Goal: Book appointment/travel/reservation

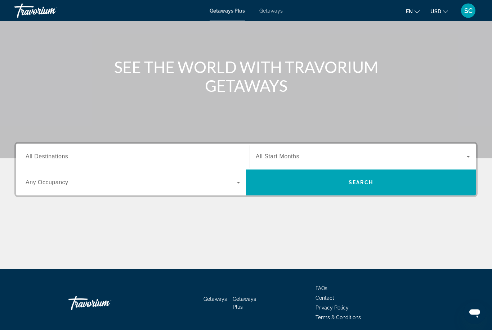
scroll to position [62, 0]
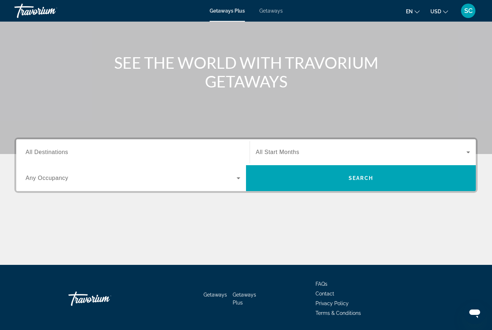
click at [237, 178] on icon "Search widget" at bounding box center [239, 179] width 4 height 2
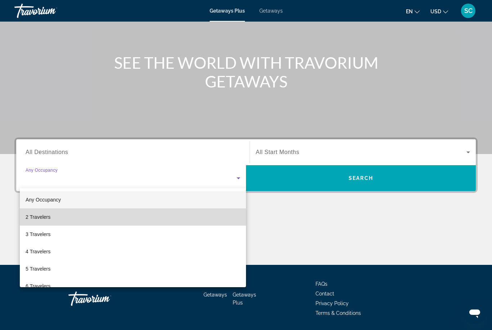
click at [144, 219] on mat-option "2 Travelers" at bounding box center [133, 217] width 226 height 17
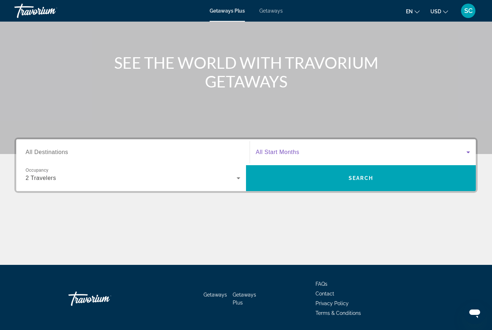
click at [470, 152] on icon "Search widget" at bounding box center [468, 152] width 9 height 9
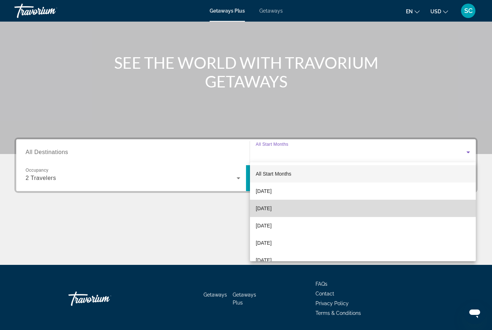
click at [299, 207] on mat-option "[DATE]" at bounding box center [363, 208] width 226 height 17
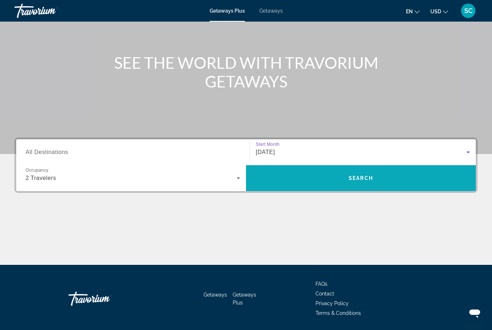
click at [360, 179] on span "Search" at bounding box center [361, 178] width 24 height 6
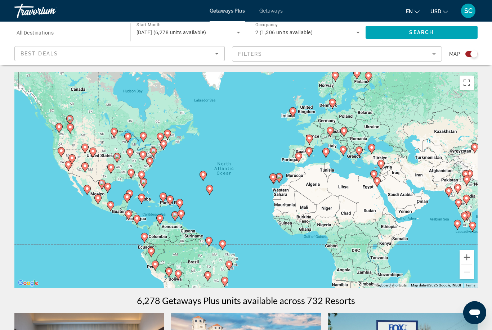
click at [433, 55] on mat-form-field "Filters" at bounding box center [337, 53] width 210 height 15
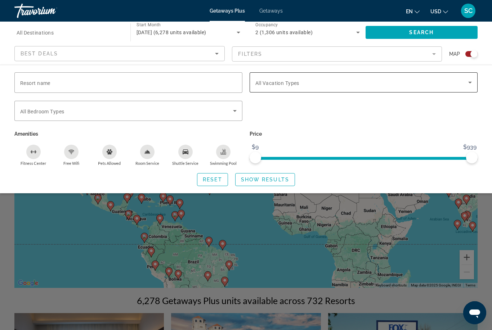
click at [348, 86] on span "Search widget" at bounding box center [361, 82] width 213 height 9
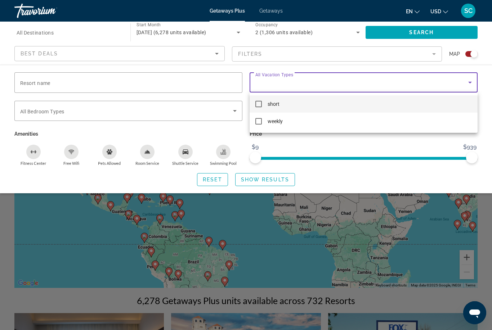
click at [320, 78] on div at bounding box center [246, 165] width 492 height 330
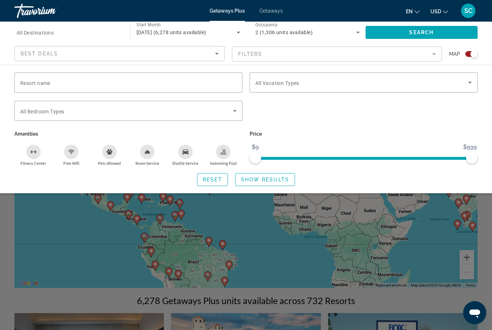
click at [202, 42] on div "[DATE] (6,278 units available)" at bounding box center [188, 32] width 104 height 20
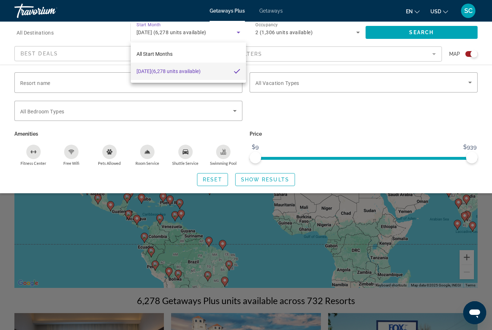
click at [121, 60] on div at bounding box center [246, 165] width 492 height 330
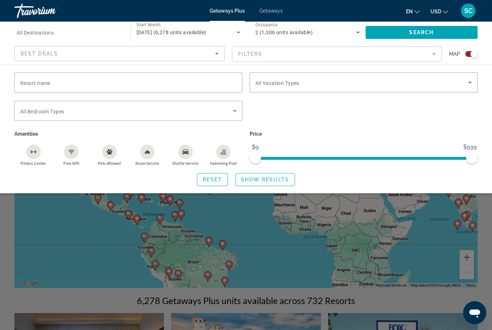
click at [109, 57] on div "Best Deals" at bounding box center [118, 53] width 194 height 9
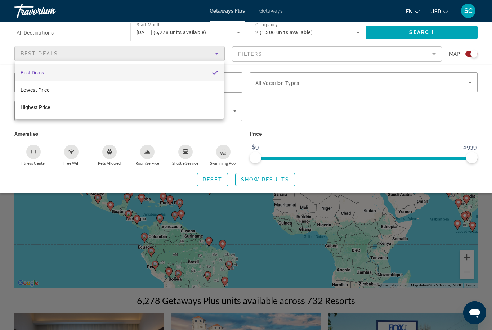
click at [284, 122] on div at bounding box center [246, 165] width 492 height 330
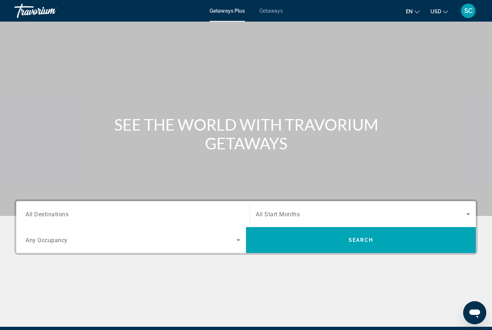
click at [45, 211] on input "Destination All Destinations" at bounding box center [133, 214] width 215 height 9
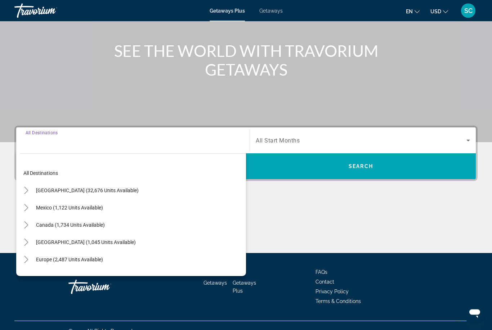
scroll to position [85, 0]
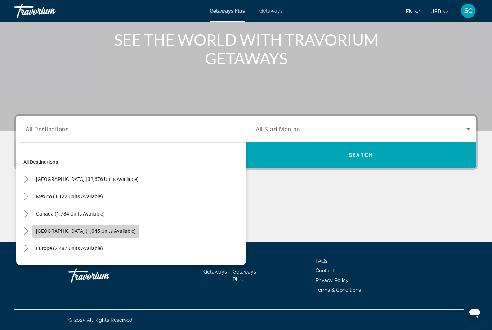
click at [57, 233] on span "[GEOGRAPHIC_DATA] (1,045 units available)" at bounding box center [86, 231] width 100 height 6
type input "**********"
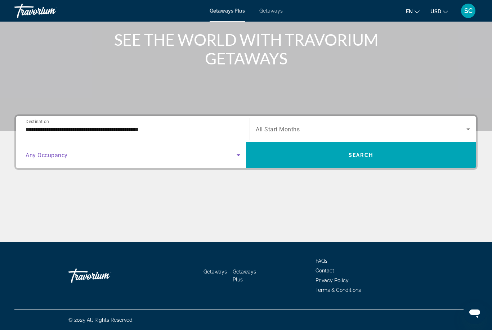
click at [239, 157] on icon "Search widget" at bounding box center [238, 155] width 9 height 9
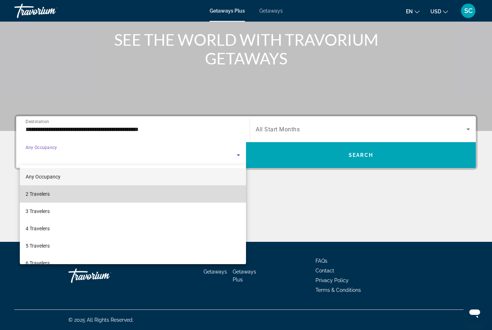
click at [65, 195] on mat-option "2 Travelers" at bounding box center [133, 193] width 226 height 17
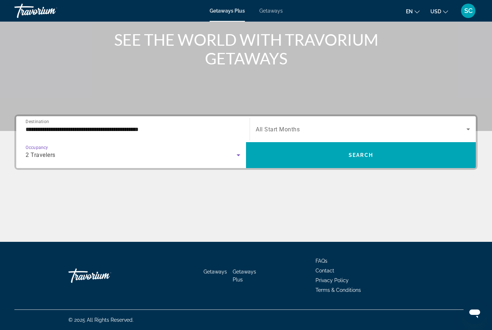
click at [468, 130] on icon "Search widget" at bounding box center [468, 130] width 4 height 2
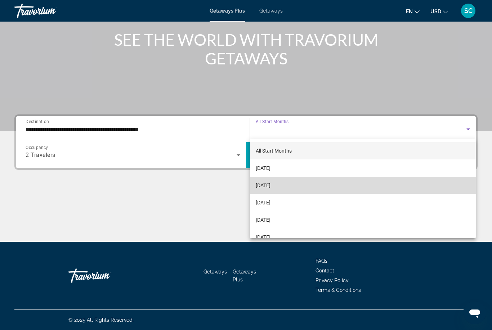
click at [317, 186] on mat-option "[DATE]" at bounding box center [363, 185] width 226 height 17
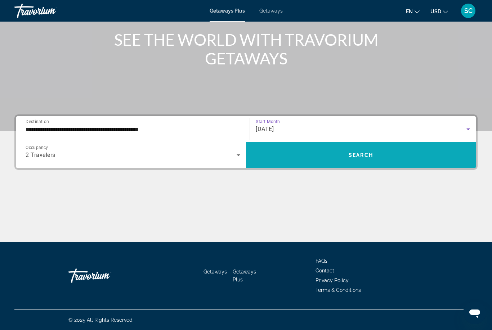
click at [365, 156] on span "Search" at bounding box center [361, 155] width 24 height 6
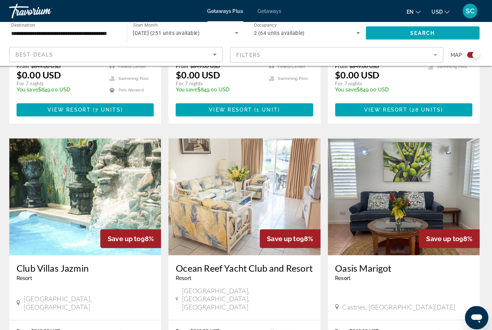
scroll to position [704, 0]
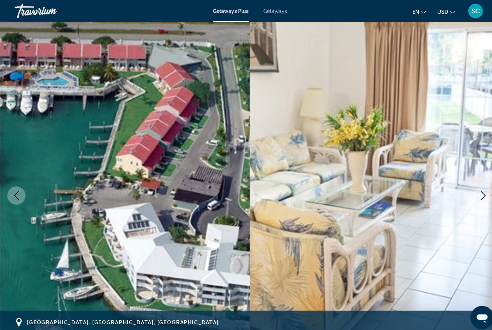
click at [475, 192] on icon "Next image" at bounding box center [475, 192] width 9 height 9
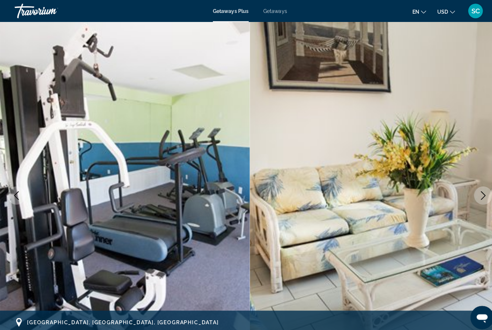
click at [475, 194] on icon "Next image" at bounding box center [475, 192] width 9 height 9
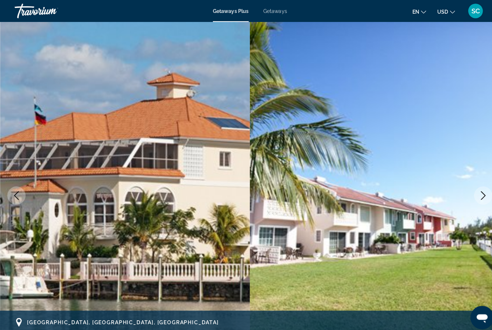
click at [478, 194] on icon "Next image" at bounding box center [475, 192] width 9 height 9
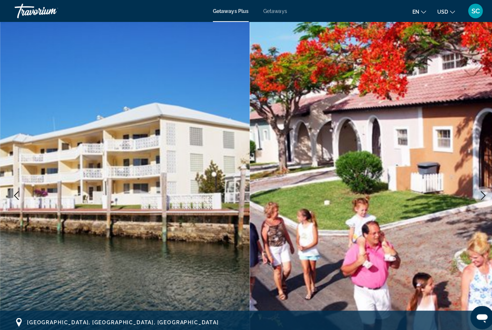
click at [478, 192] on icon "Next image" at bounding box center [475, 192] width 9 height 9
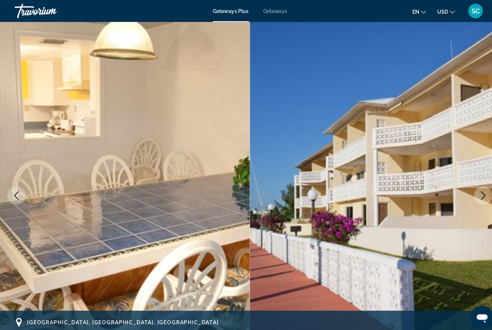
click at [478, 192] on icon "Next image" at bounding box center [475, 192] width 9 height 9
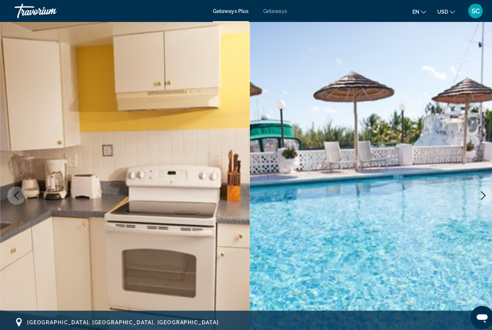
click at [478, 193] on icon "Next image" at bounding box center [476, 192] width 5 height 9
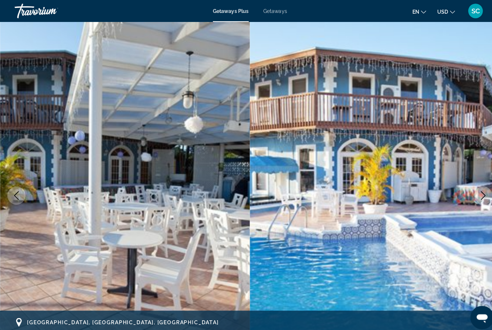
click at [478, 193] on icon "Next image" at bounding box center [476, 192] width 5 height 9
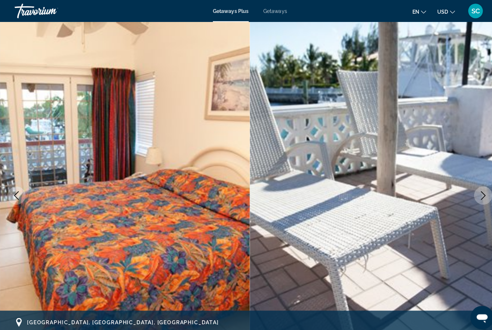
click at [478, 193] on icon "Next image" at bounding box center [476, 192] width 5 height 9
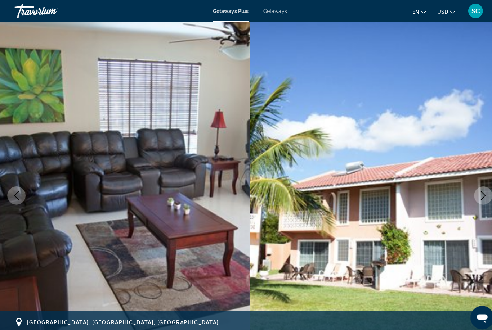
click at [478, 193] on icon "Next image" at bounding box center [476, 192] width 5 height 9
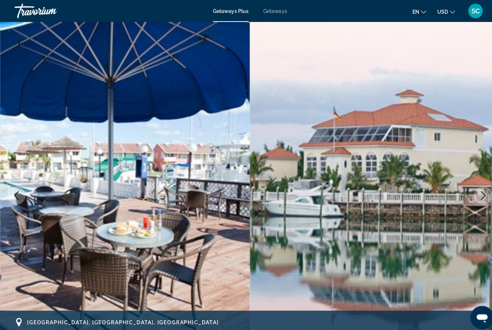
click at [478, 193] on icon "Next image" at bounding box center [476, 192] width 5 height 9
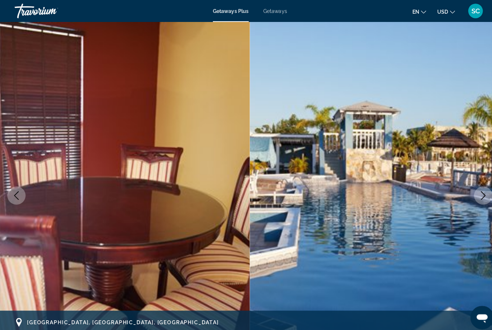
click at [478, 193] on icon "Next image" at bounding box center [476, 192] width 5 height 9
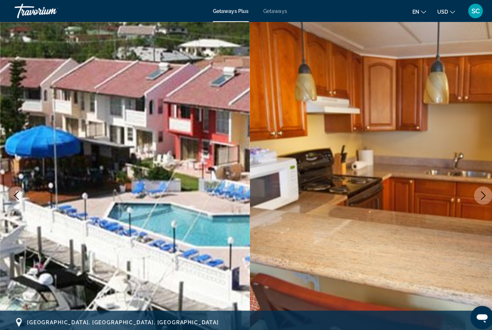
click at [478, 193] on icon "Next image" at bounding box center [476, 192] width 5 height 9
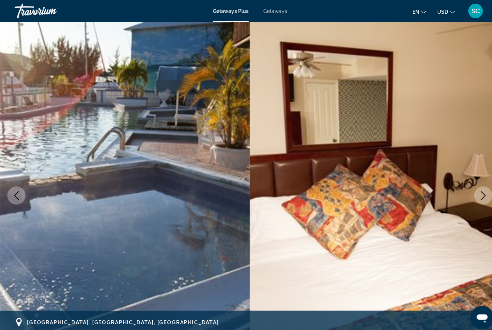
click at [478, 193] on icon "Next image" at bounding box center [476, 192] width 5 height 9
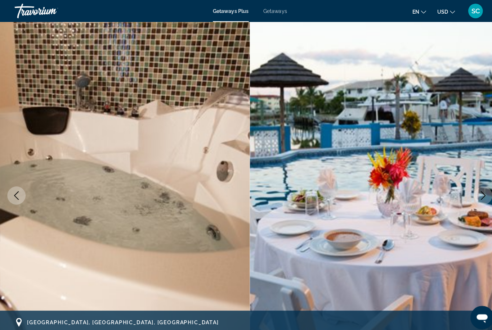
click at [478, 193] on icon "Next image" at bounding box center [476, 192] width 5 height 9
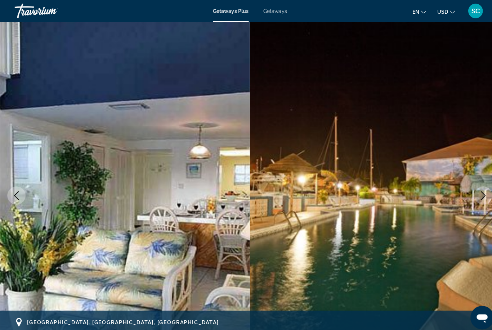
click at [478, 193] on icon "Next image" at bounding box center [476, 192] width 5 height 9
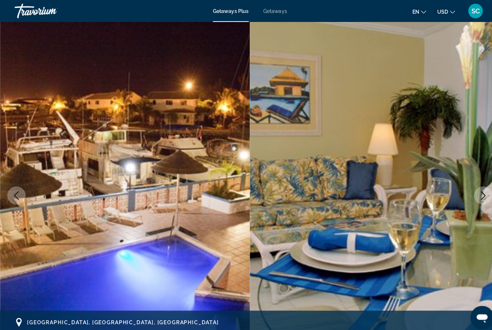
click at [478, 193] on icon "Next image" at bounding box center [476, 192] width 5 height 9
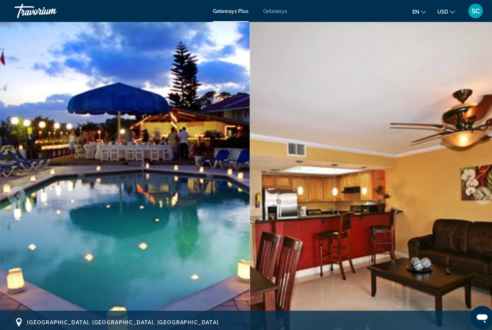
click at [478, 193] on icon "Next image" at bounding box center [476, 192] width 5 height 9
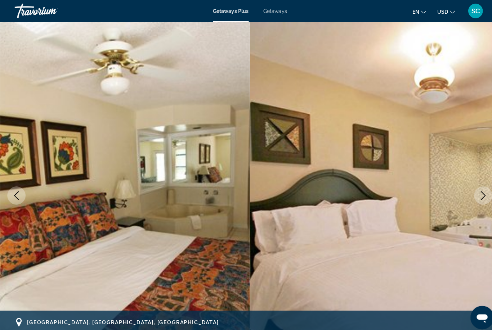
click at [478, 193] on icon "Next image" at bounding box center [476, 192] width 5 height 9
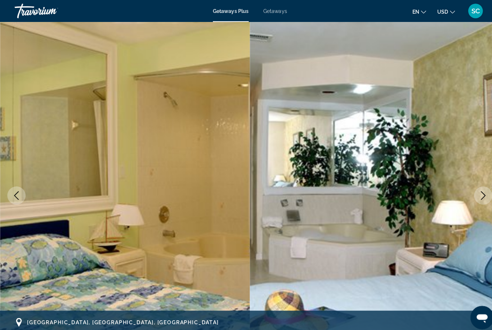
click at [478, 193] on icon "Next image" at bounding box center [476, 192] width 5 height 9
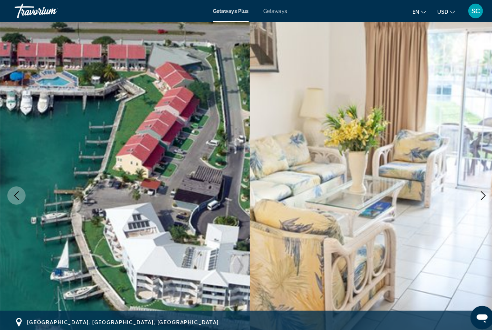
click at [478, 193] on icon "Next image" at bounding box center [476, 192] width 5 height 9
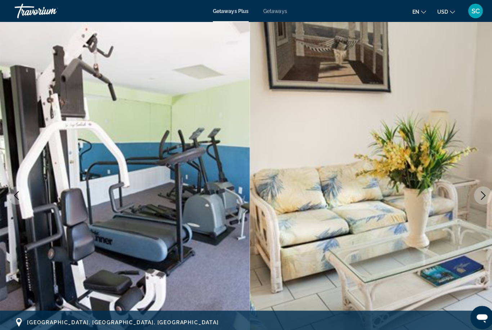
scroll to position [18, 0]
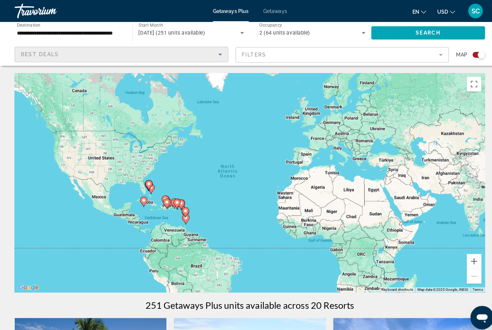
click at [218, 56] on icon "Sort by" at bounding box center [216, 53] width 9 height 9
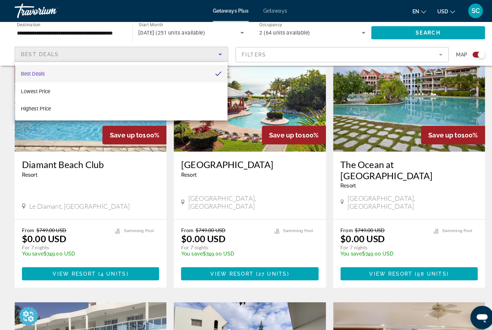
scroll to position [279, 0]
click at [92, 72] on mat-option "Best Deals" at bounding box center [119, 72] width 209 height 17
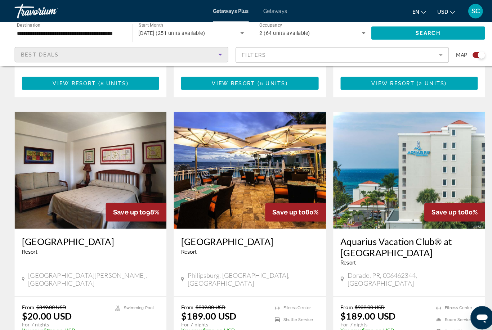
scroll to position [991, 0]
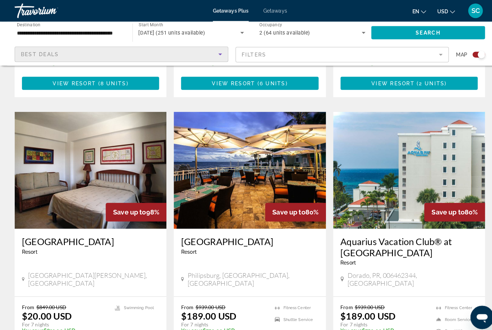
click at [241, 156] on img "Main content" at bounding box center [245, 167] width 149 height 115
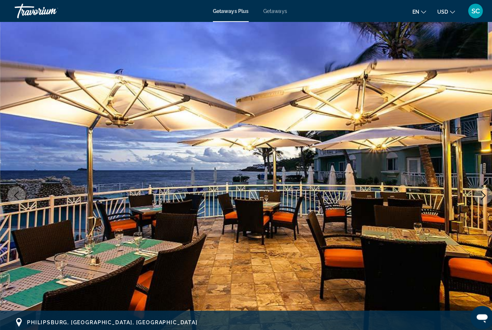
click at [482, 180] on img "Main content" at bounding box center [246, 193] width 492 height 342
click at [475, 192] on icon "Next image" at bounding box center [475, 192] width 9 height 9
click at [474, 193] on icon "Next image" at bounding box center [475, 192] width 9 height 9
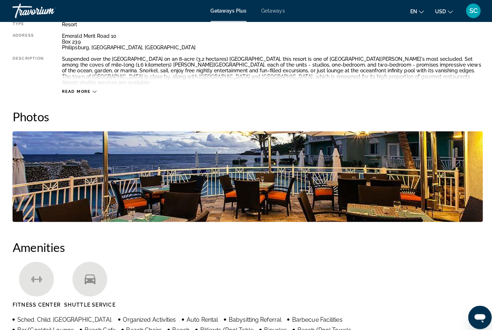
scroll to position [400, 0]
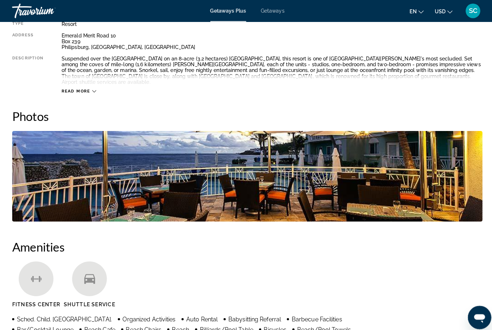
click at [57, 166] on img "Open full-screen image slider" at bounding box center [245, 173] width 463 height 89
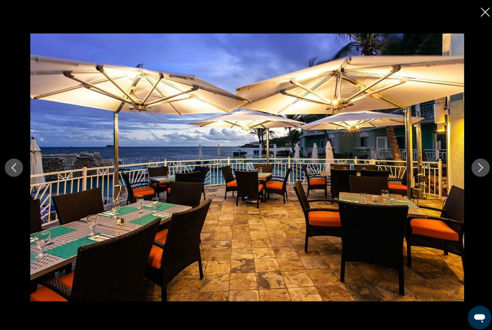
click at [480, 166] on div "prev next" at bounding box center [246, 165] width 492 height 264
click at [463, 166] on div "prev next" at bounding box center [246, 165] width 492 height 264
click at [479, 174] on button "Next image" at bounding box center [476, 165] width 18 height 18
click at [471, 170] on icon "Next image" at bounding box center [475, 165] width 9 height 9
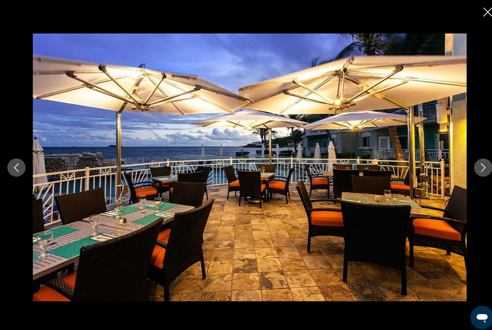
click at [481, 13] on icon "Close slideshow" at bounding box center [480, 12] width 9 height 9
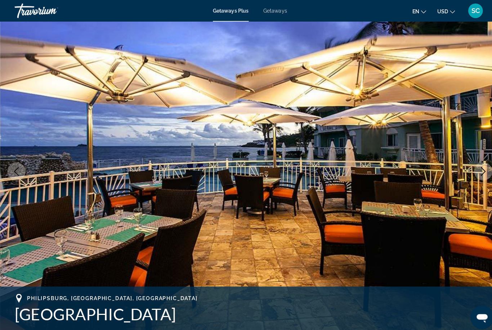
scroll to position [0, 0]
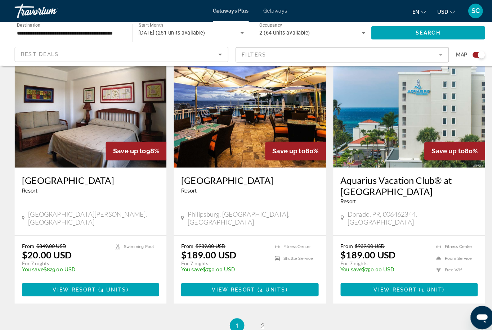
scroll to position [1073, 0]
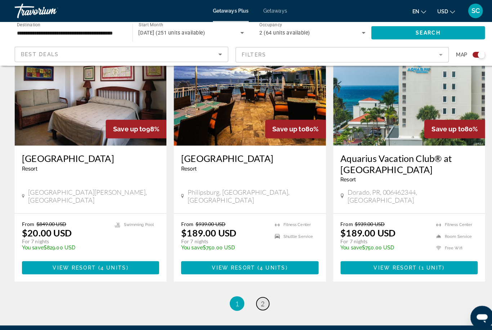
click at [260, 295] on span "2" at bounding box center [259, 299] width 4 height 8
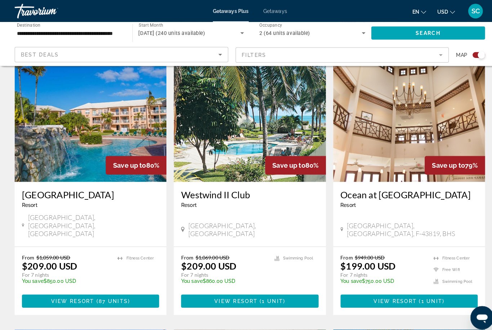
scroll to position [249, 0]
click at [254, 134] on img "Main content" at bounding box center [245, 121] width 149 height 115
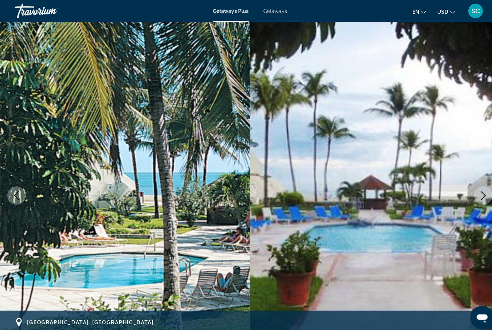
click at [476, 193] on icon "Next image" at bounding box center [475, 192] width 9 height 9
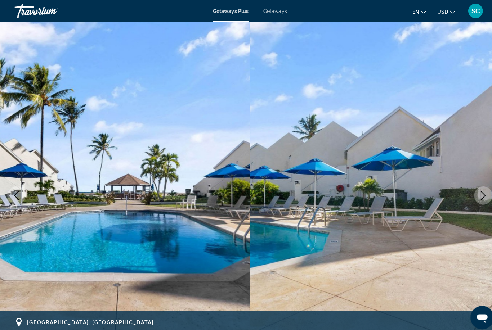
click at [476, 192] on icon "Next image" at bounding box center [475, 192] width 9 height 9
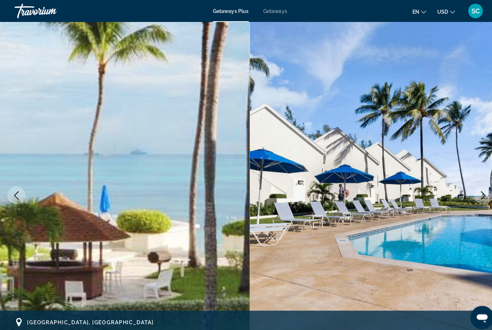
click at [476, 191] on icon "Next image" at bounding box center [476, 192] width 5 height 9
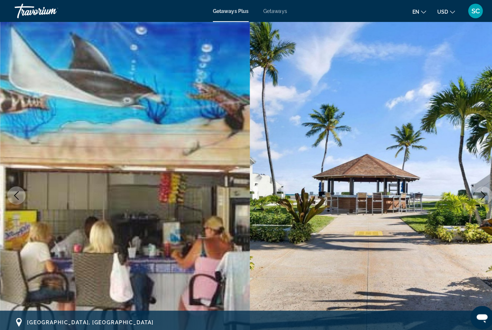
click at [476, 191] on icon "Next image" at bounding box center [476, 192] width 5 height 9
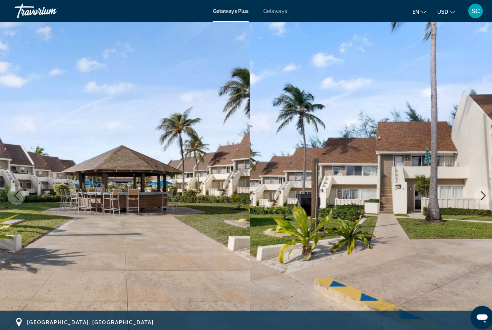
click at [476, 191] on icon "Next image" at bounding box center [475, 192] width 9 height 9
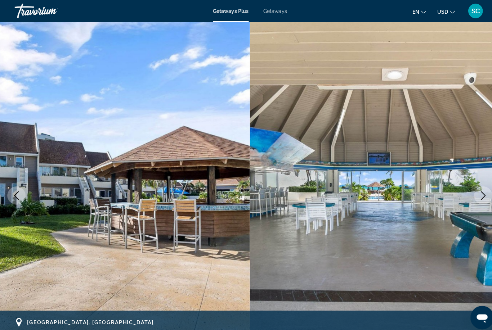
click at [476, 191] on icon "Next image" at bounding box center [475, 192] width 9 height 9
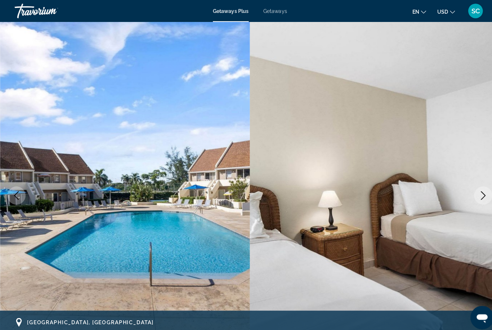
click at [476, 191] on icon "Next image" at bounding box center [475, 192] width 9 height 9
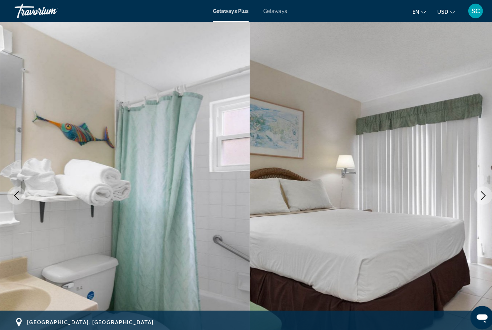
click at [476, 191] on icon "Next image" at bounding box center [475, 192] width 9 height 9
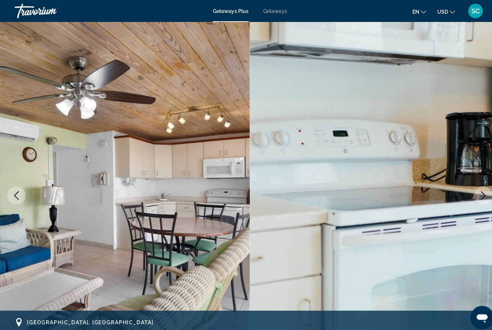
click at [477, 191] on icon "Next image" at bounding box center [475, 192] width 9 height 9
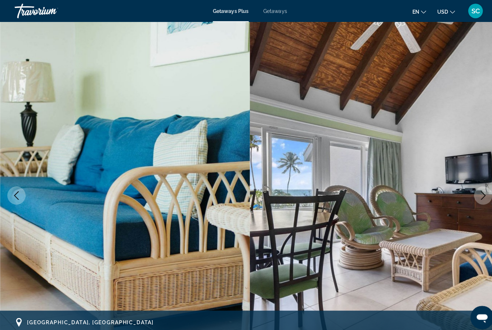
click at [29, 187] on img "Main content" at bounding box center [123, 193] width 246 height 342
click at [18, 194] on icon "Previous image" at bounding box center [16, 192] width 9 height 9
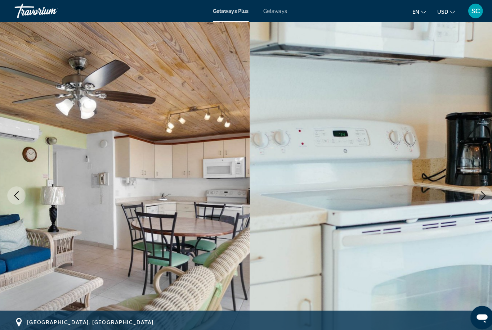
click at [474, 195] on icon "Next image" at bounding box center [475, 192] width 9 height 9
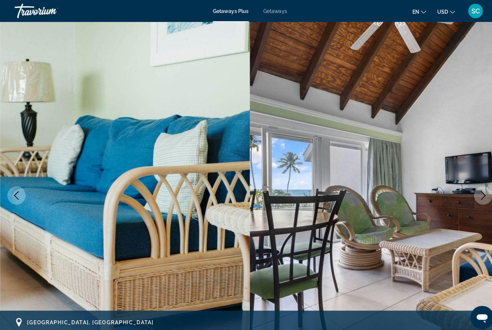
click at [473, 195] on icon "Next image" at bounding box center [475, 192] width 9 height 9
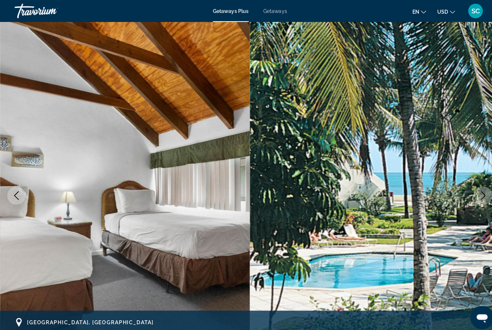
click at [478, 193] on icon "Next image" at bounding box center [476, 192] width 5 height 9
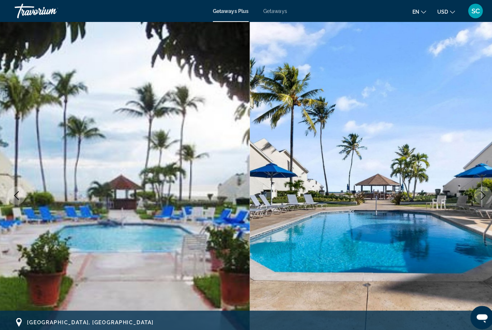
click at [476, 191] on icon "Next image" at bounding box center [475, 192] width 9 height 9
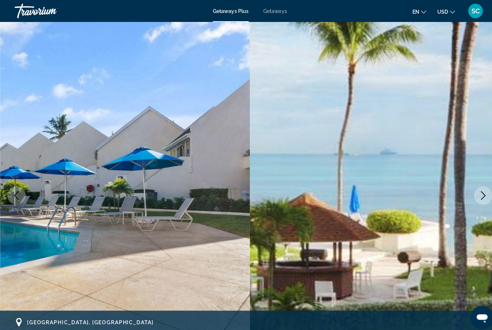
click at [478, 193] on icon "Next image" at bounding box center [475, 192] width 9 height 9
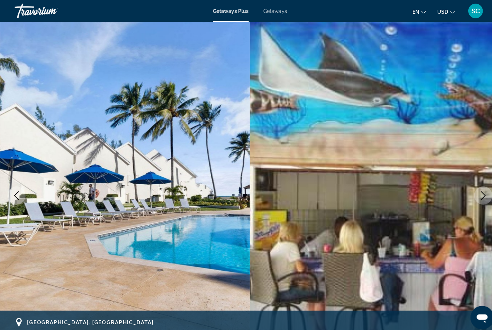
click at [476, 193] on icon "Next image" at bounding box center [475, 192] width 9 height 9
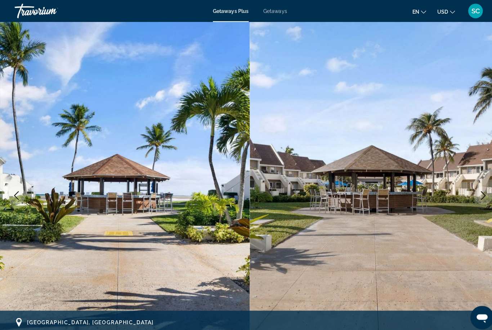
click at [475, 193] on icon "Next image" at bounding box center [475, 192] width 9 height 9
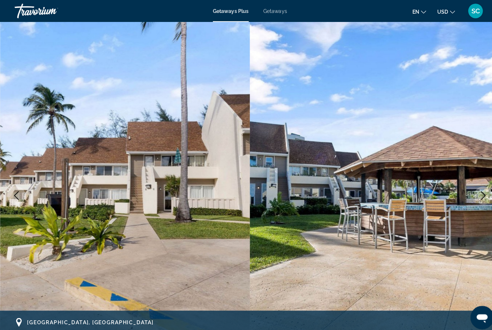
click at [475, 193] on icon "Next image" at bounding box center [475, 192] width 9 height 9
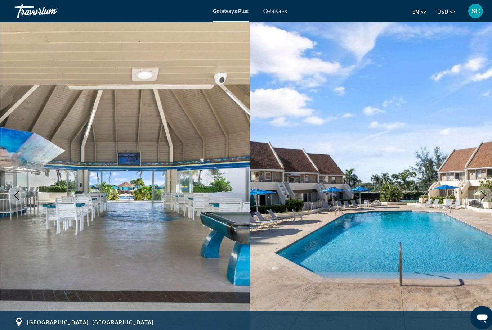
click at [474, 193] on icon "Next image" at bounding box center [475, 192] width 9 height 9
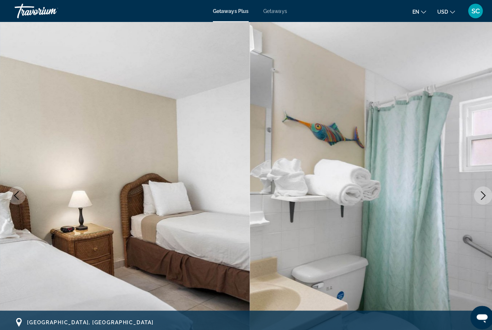
click at [474, 192] on icon "Next image" at bounding box center [475, 192] width 9 height 9
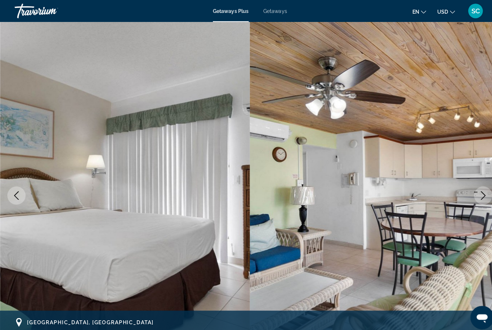
scroll to position [18, 0]
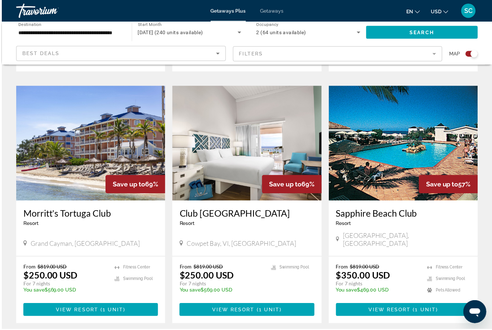
scroll to position [496, 0]
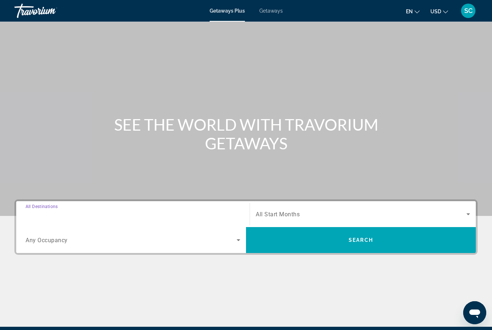
click at [132, 214] on input "Destination All Destinations" at bounding box center [133, 214] width 215 height 9
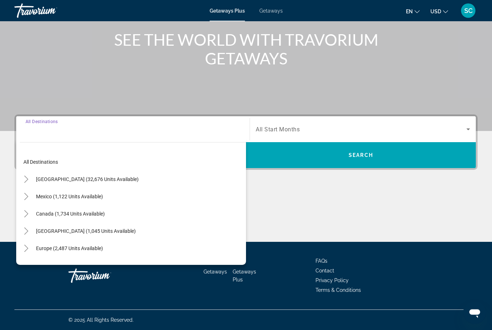
scroll to position [85, 0]
click at [107, 229] on span "[GEOGRAPHIC_DATA] (1,045 units available)" at bounding box center [86, 231] width 100 height 6
type input "**********"
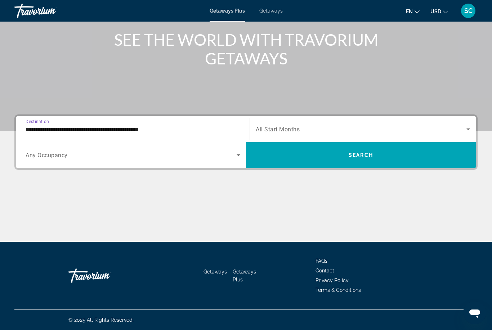
click at [239, 156] on icon "Search widget" at bounding box center [238, 155] width 9 height 9
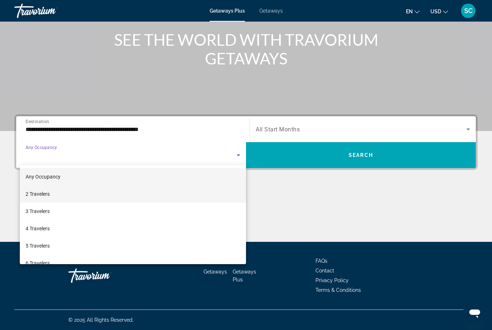
click at [90, 195] on mat-option "2 Travelers" at bounding box center [133, 193] width 226 height 17
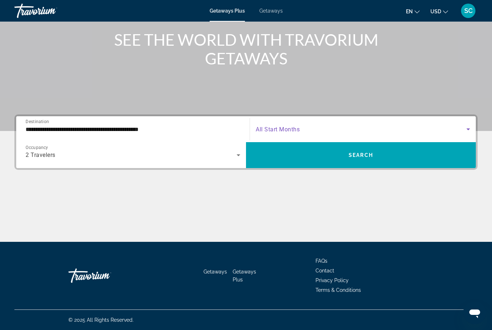
click at [471, 132] on icon "Search widget" at bounding box center [468, 129] width 9 height 9
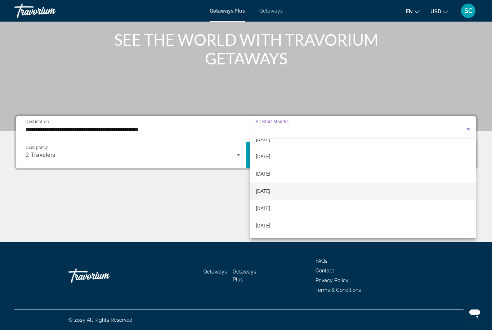
scroll to position [31, 0]
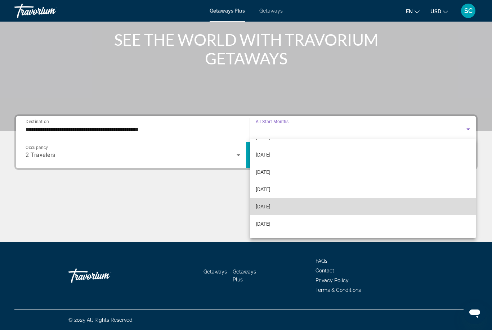
click at [303, 209] on mat-option "[DATE]" at bounding box center [363, 206] width 226 height 17
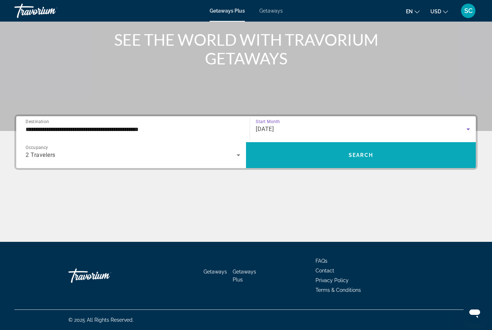
click at [366, 156] on span "Search" at bounding box center [361, 155] width 24 height 6
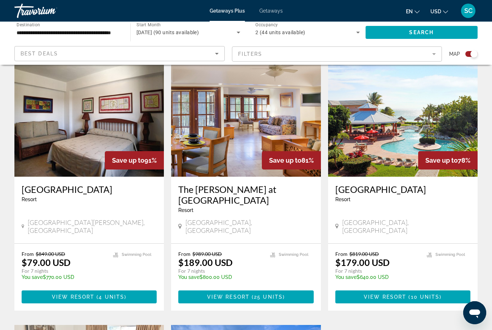
scroll to position [504, 0]
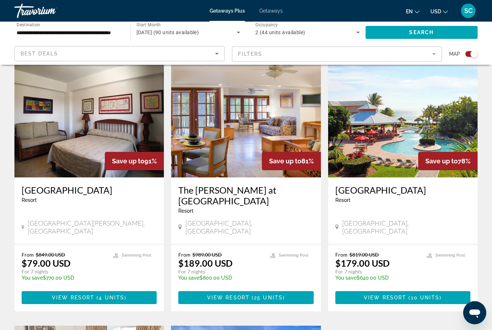
click at [409, 128] on img "Main content" at bounding box center [402, 119] width 149 height 115
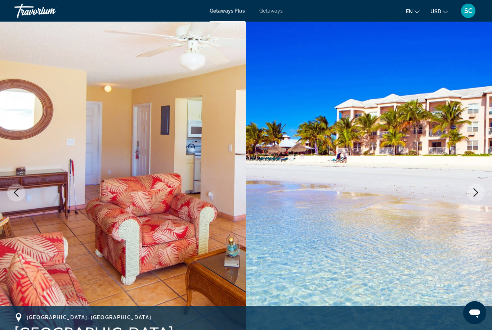
click at [475, 193] on icon "Next image" at bounding box center [475, 192] width 9 height 9
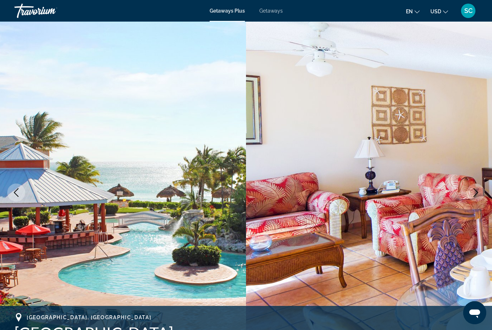
click at [476, 193] on icon "Next image" at bounding box center [475, 192] width 9 height 9
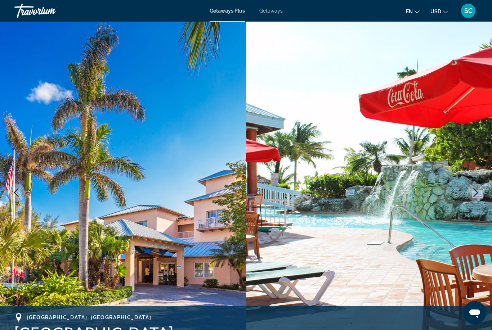
click at [476, 193] on icon "Next image" at bounding box center [475, 192] width 9 height 9
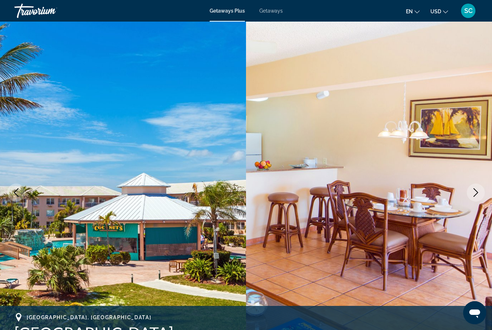
click at [476, 193] on icon "Next image" at bounding box center [475, 192] width 9 height 9
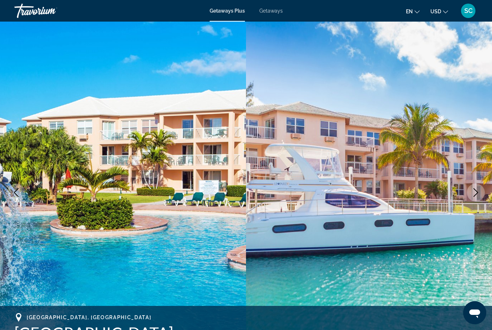
click at [476, 193] on icon "Next image" at bounding box center [475, 192] width 9 height 9
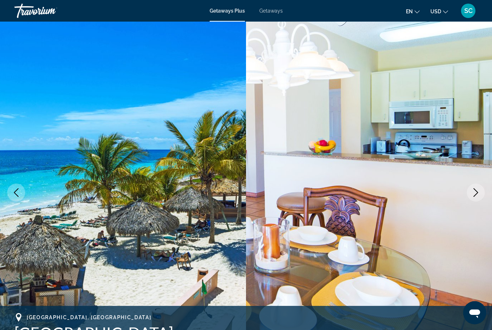
click at [478, 192] on icon "Next image" at bounding box center [475, 192] width 9 height 9
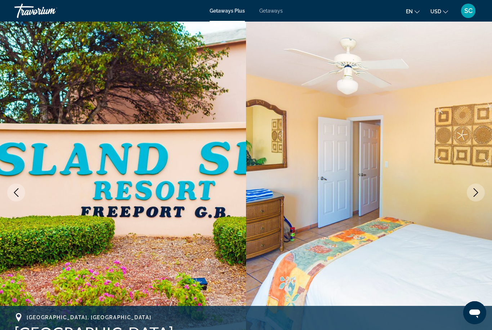
click at [478, 193] on icon "Next image" at bounding box center [475, 192] width 9 height 9
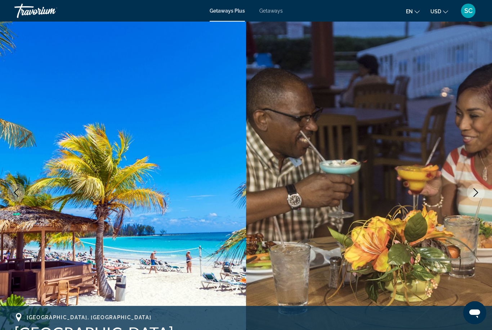
click at [479, 193] on icon "Next image" at bounding box center [475, 192] width 9 height 9
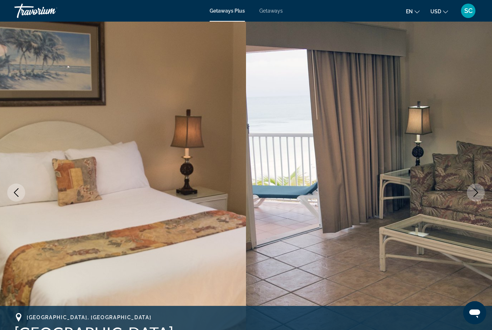
click at [479, 193] on icon "Next image" at bounding box center [475, 192] width 9 height 9
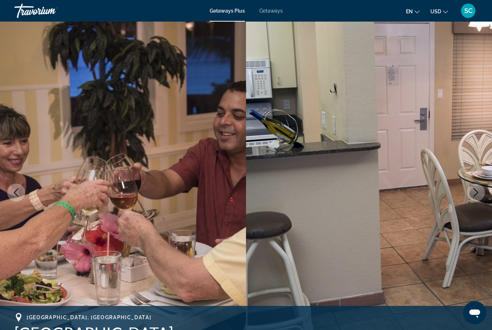
click at [479, 194] on icon "Next image" at bounding box center [475, 192] width 9 height 9
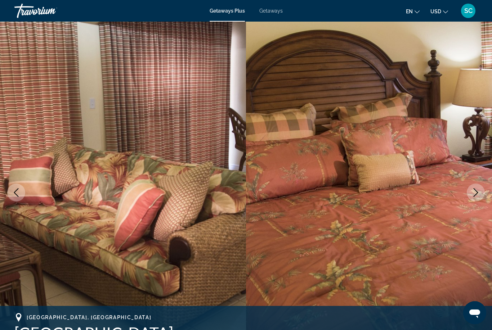
click at [477, 193] on icon "Next image" at bounding box center [476, 192] width 5 height 9
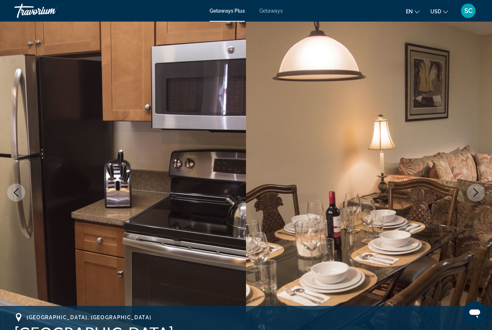
click at [477, 193] on icon "Next image" at bounding box center [476, 192] width 5 height 9
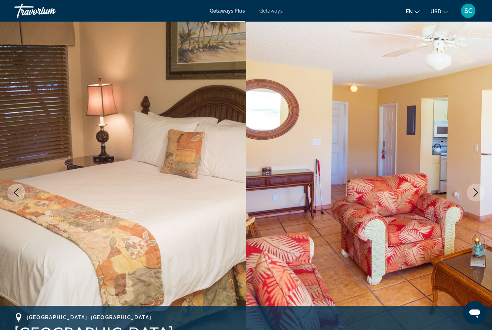
click at [476, 193] on icon "Next image" at bounding box center [475, 192] width 9 height 9
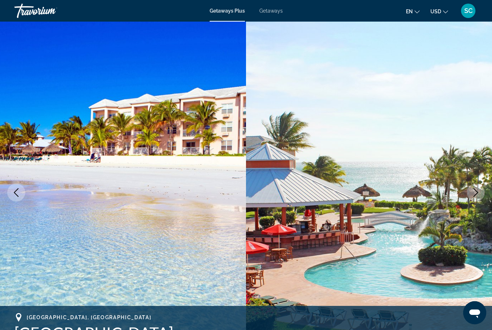
click at [477, 193] on icon "Next image" at bounding box center [476, 192] width 5 height 9
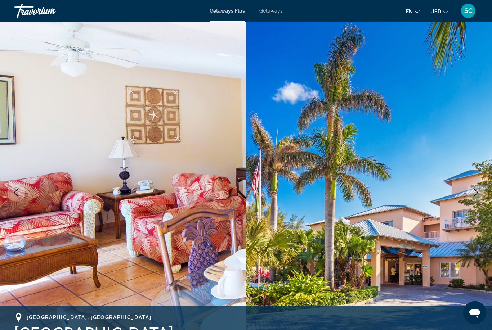
click at [477, 193] on icon "Next image" at bounding box center [476, 192] width 5 height 9
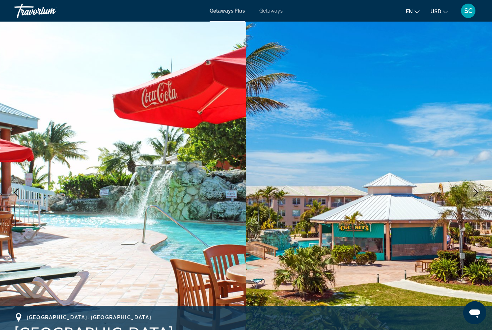
click at [477, 193] on icon "Next image" at bounding box center [475, 192] width 9 height 9
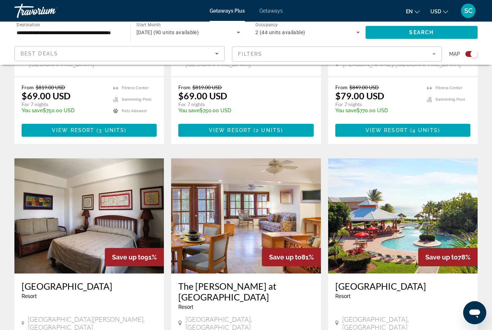
scroll to position [406, 0]
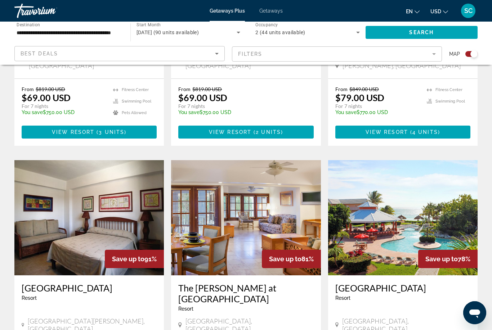
click at [247, 223] on img "Main content" at bounding box center [245, 217] width 149 height 115
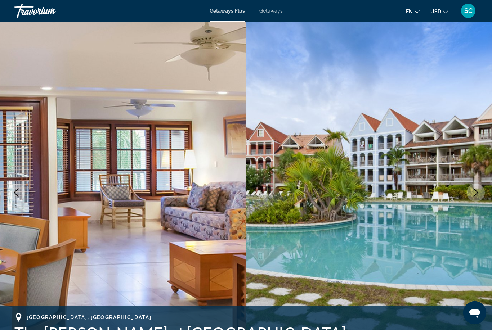
click at [476, 195] on icon "Next image" at bounding box center [475, 192] width 9 height 9
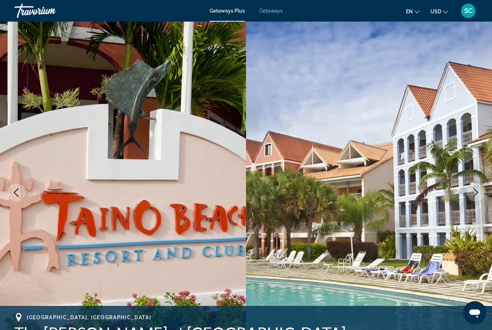
click at [476, 194] on icon "Next image" at bounding box center [476, 192] width 5 height 9
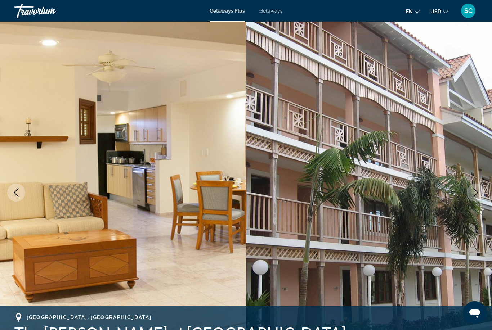
click at [476, 194] on icon "Next image" at bounding box center [476, 192] width 5 height 9
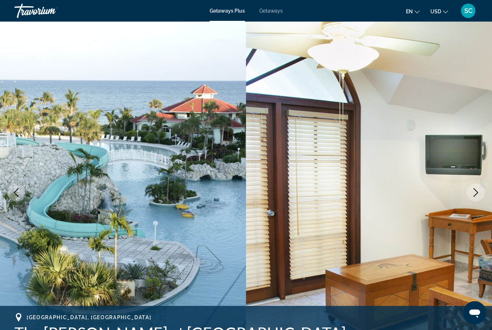
click at [476, 194] on icon "Next image" at bounding box center [476, 192] width 5 height 9
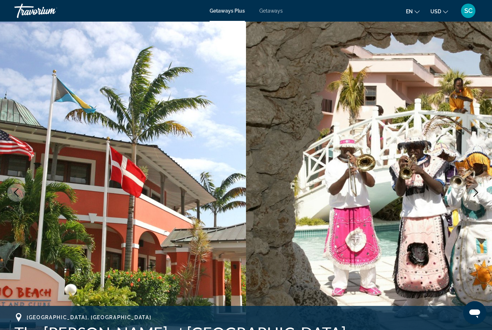
click at [476, 194] on icon "Next image" at bounding box center [476, 192] width 5 height 9
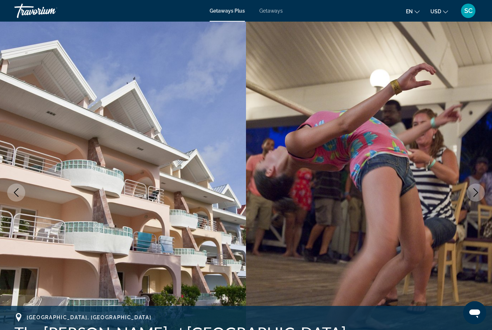
click at [476, 193] on icon "Next image" at bounding box center [475, 192] width 9 height 9
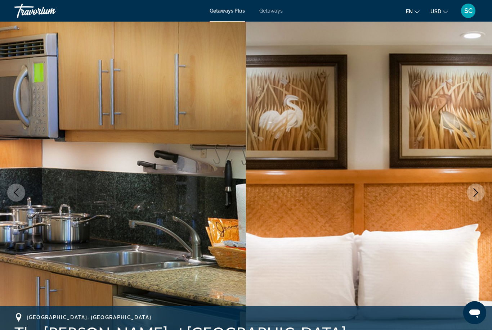
click at [477, 193] on icon "Next image" at bounding box center [476, 192] width 5 height 9
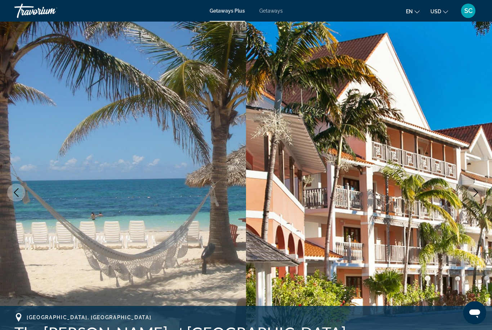
click at [477, 193] on icon "Next image" at bounding box center [476, 192] width 5 height 9
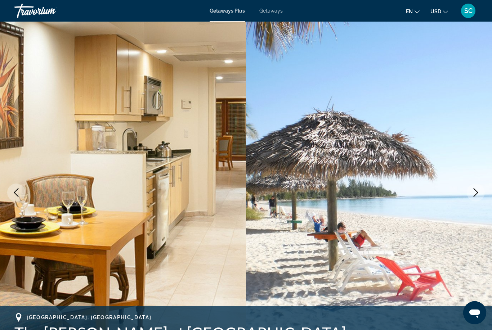
click at [477, 193] on icon "Next image" at bounding box center [476, 192] width 5 height 9
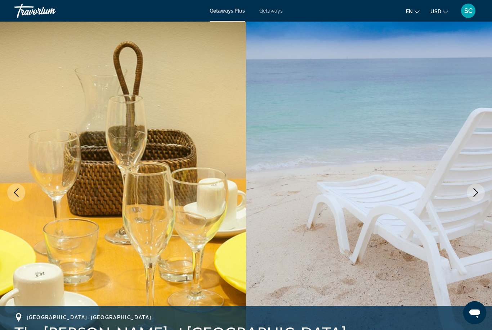
click at [477, 193] on icon "Next image" at bounding box center [476, 192] width 5 height 9
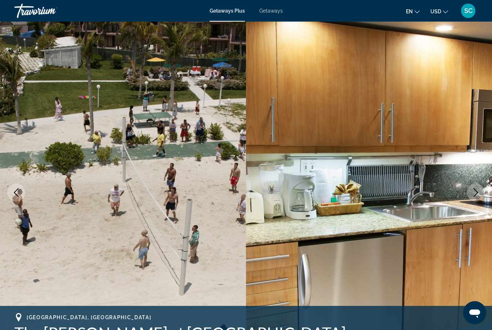
click at [16, 197] on button "Previous image" at bounding box center [16, 193] width 18 height 18
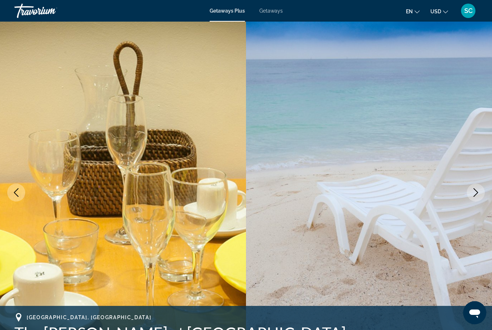
click at [475, 192] on icon "Next image" at bounding box center [475, 192] width 9 height 9
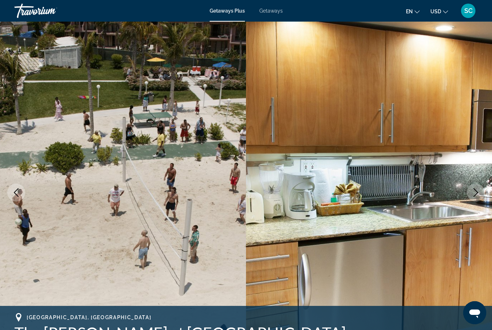
click at [475, 193] on icon "Next image" at bounding box center [475, 192] width 9 height 9
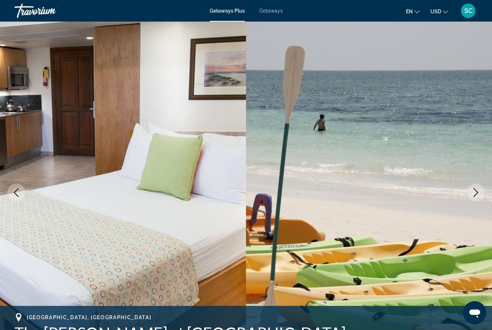
click at [476, 191] on icon "Next image" at bounding box center [476, 192] width 5 height 9
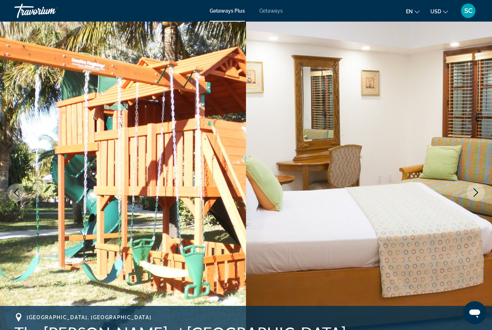
click at [476, 191] on icon "Next image" at bounding box center [476, 192] width 5 height 9
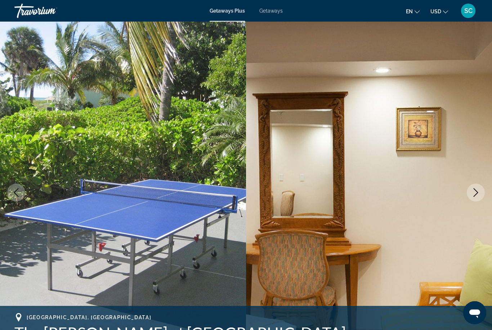
click at [476, 190] on icon "Next image" at bounding box center [475, 192] width 9 height 9
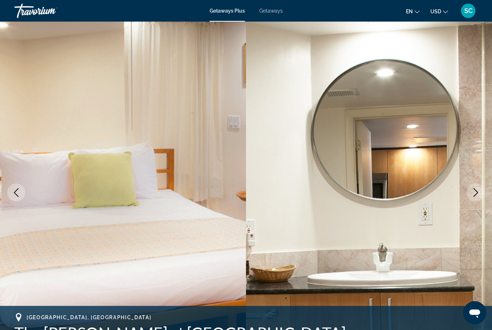
click at [476, 190] on icon "Next image" at bounding box center [475, 192] width 9 height 9
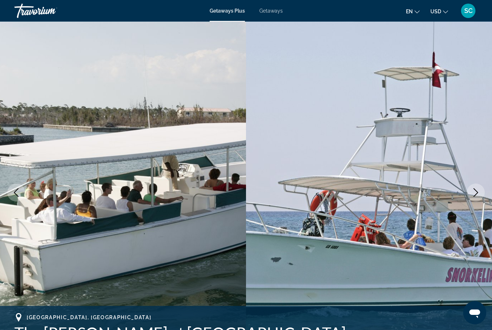
click at [476, 190] on icon "Next image" at bounding box center [475, 192] width 9 height 9
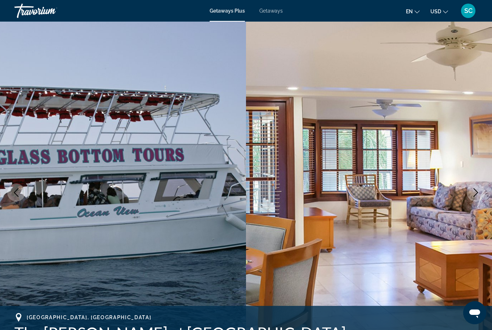
click at [476, 190] on icon "Next image" at bounding box center [475, 192] width 9 height 9
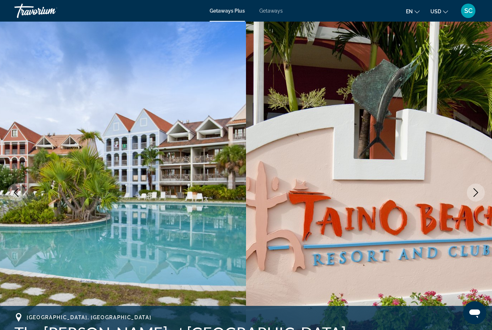
click at [476, 189] on icon "Next image" at bounding box center [475, 192] width 9 height 9
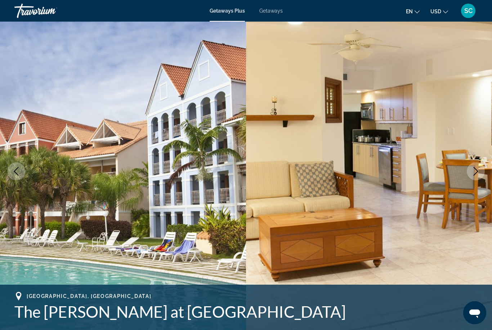
scroll to position [23, 0]
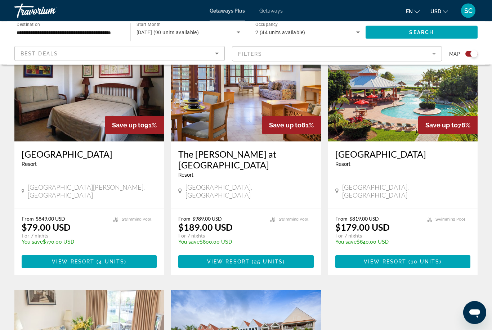
scroll to position [535, 0]
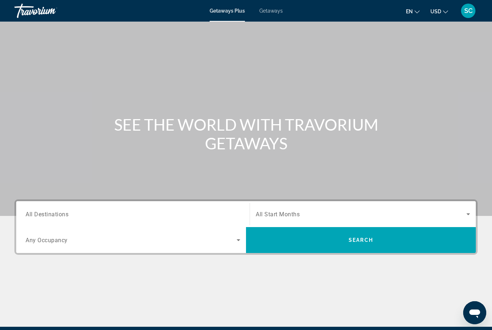
click at [471, 215] on icon "Search widget" at bounding box center [468, 214] width 9 height 9
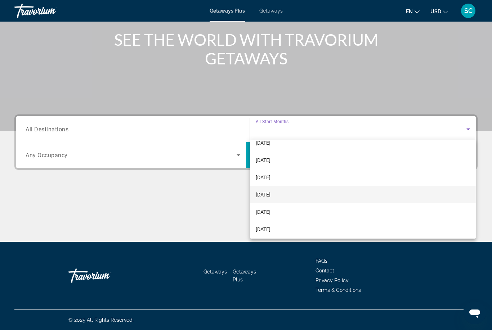
scroll to position [26, 0]
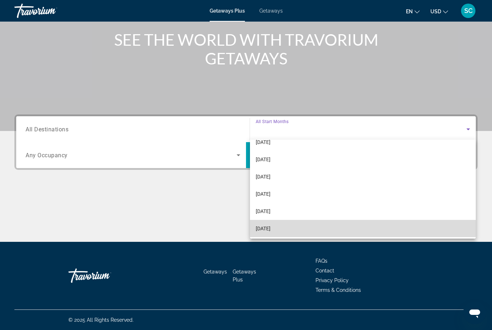
click at [292, 231] on mat-option "[DATE]" at bounding box center [363, 228] width 226 height 17
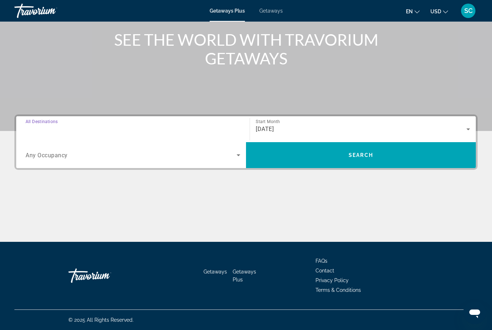
click at [179, 130] on input "Destination All Destinations" at bounding box center [133, 129] width 215 height 9
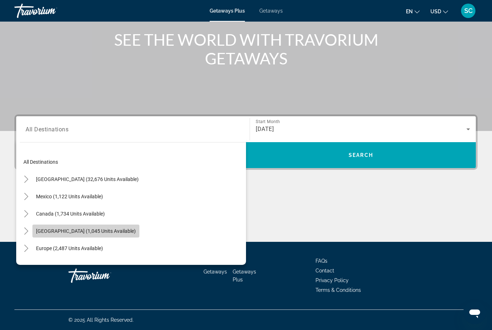
click at [104, 231] on span "[GEOGRAPHIC_DATA] (1,045 units available)" at bounding box center [86, 231] width 100 height 6
type input "**********"
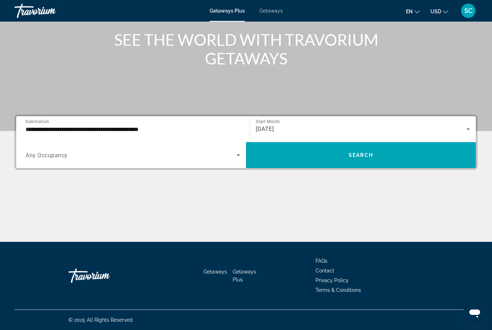
click at [57, 157] on span "Any Occupancy" at bounding box center [47, 155] width 42 height 7
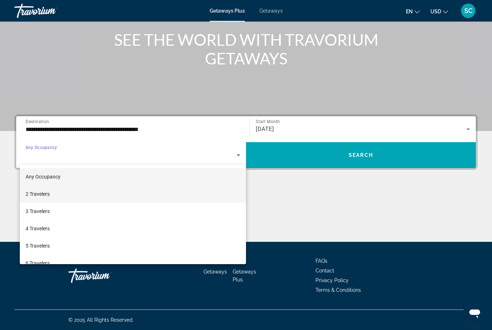
click at [49, 194] on span "2 Travelers" at bounding box center [38, 194] width 24 height 9
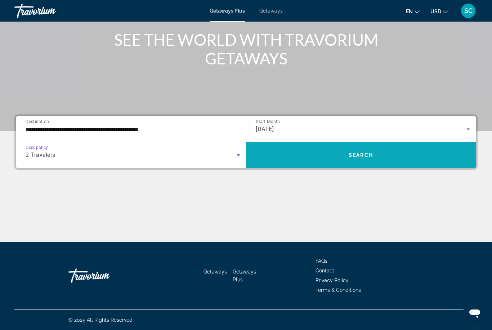
click at [349, 154] on span "Search" at bounding box center [361, 155] width 24 height 6
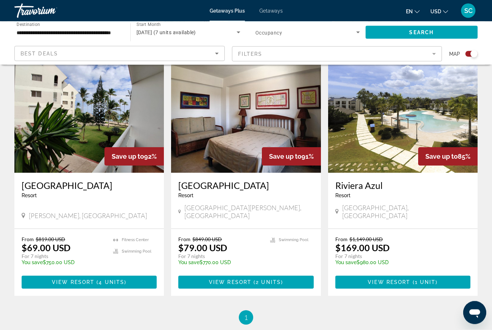
scroll to position [256, 0]
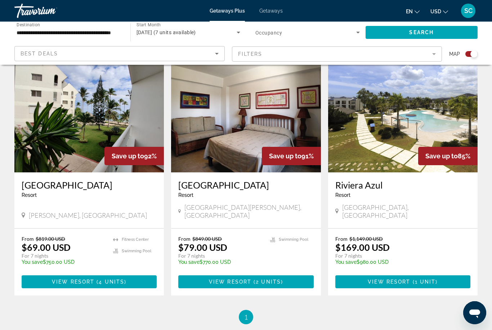
click at [421, 121] on img "Main content" at bounding box center [402, 114] width 149 height 115
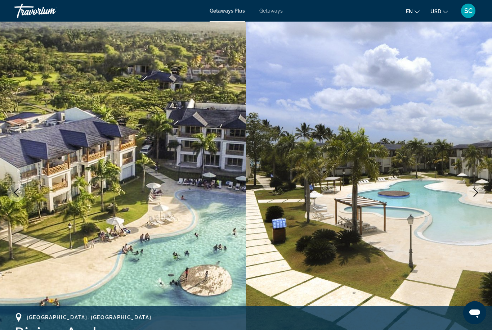
click at [476, 194] on icon "Next image" at bounding box center [476, 192] width 5 height 9
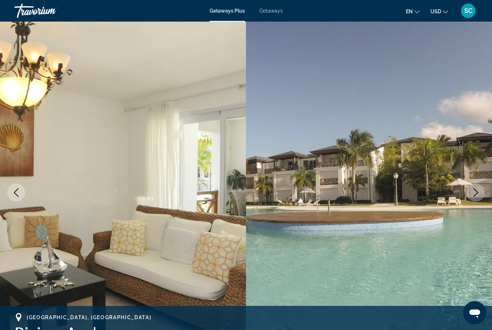
click at [476, 194] on icon "Next image" at bounding box center [476, 192] width 5 height 9
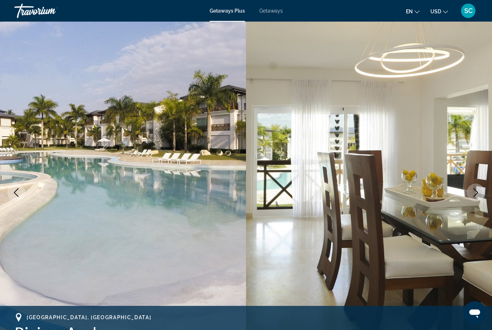
click at [476, 194] on icon "Next image" at bounding box center [476, 192] width 5 height 9
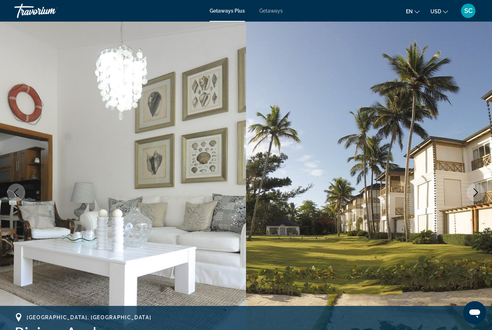
click at [476, 194] on icon "Next image" at bounding box center [476, 192] width 5 height 9
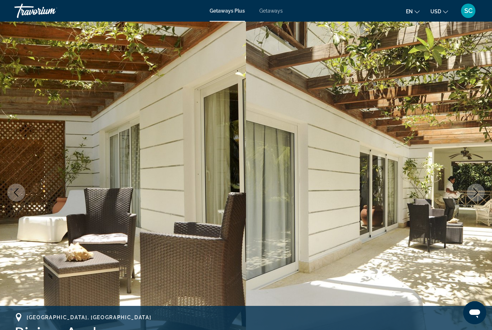
click at [476, 194] on icon "Next image" at bounding box center [476, 192] width 5 height 9
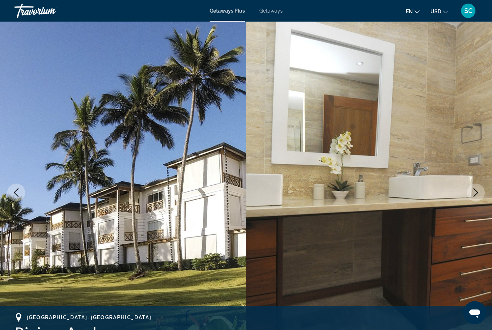
click at [476, 195] on icon "Next image" at bounding box center [475, 192] width 9 height 9
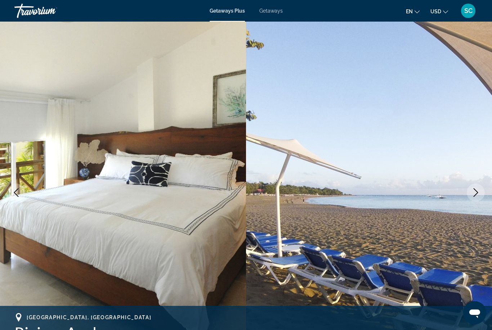
click at [476, 195] on icon "Next image" at bounding box center [475, 192] width 9 height 9
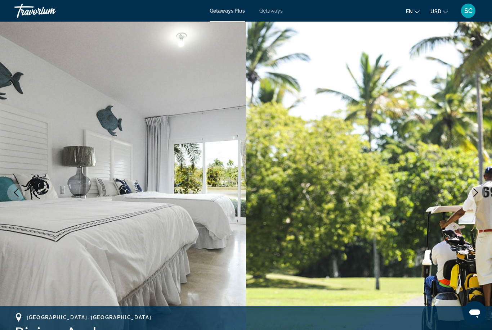
click at [476, 195] on icon "Next image" at bounding box center [475, 192] width 9 height 9
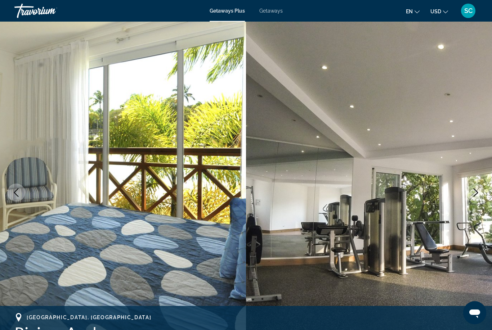
click at [476, 195] on icon "Next image" at bounding box center [475, 192] width 9 height 9
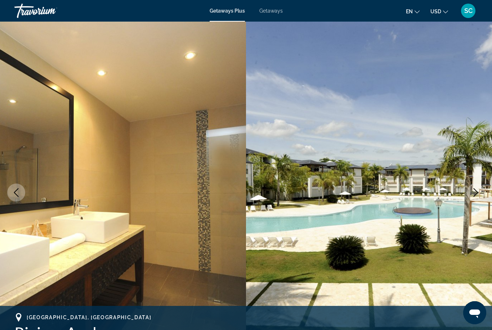
click at [476, 195] on icon "Next image" at bounding box center [475, 192] width 9 height 9
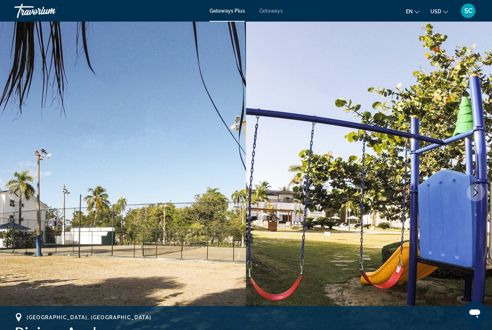
click at [476, 195] on icon "Next image" at bounding box center [475, 192] width 9 height 9
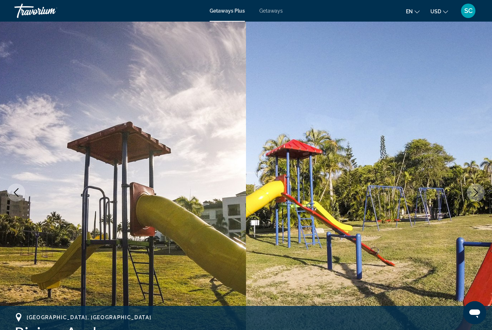
click at [476, 195] on icon "Next image" at bounding box center [475, 192] width 9 height 9
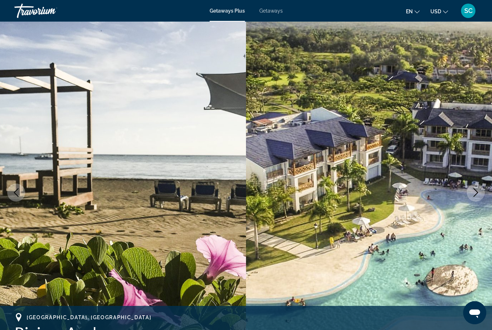
click at [476, 195] on icon "Next image" at bounding box center [475, 192] width 9 height 9
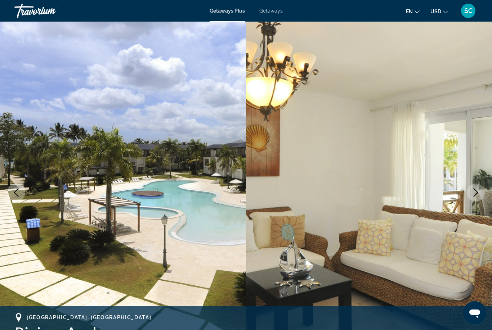
click at [476, 195] on icon "Next image" at bounding box center [475, 192] width 9 height 9
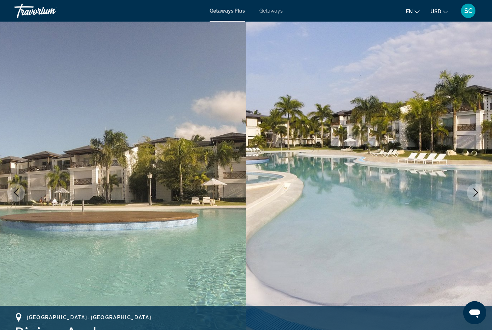
click at [476, 195] on icon "Next image" at bounding box center [475, 192] width 9 height 9
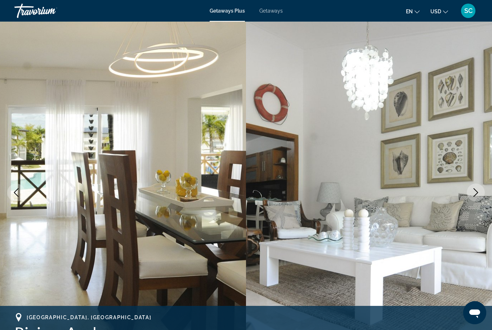
click at [476, 195] on icon "Next image" at bounding box center [475, 192] width 9 height 9
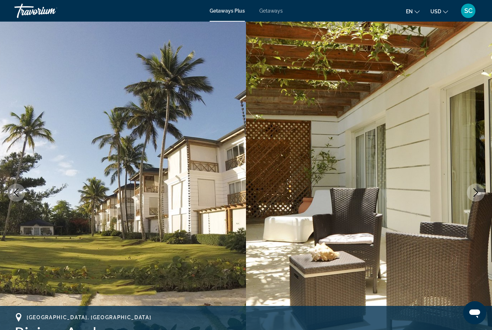
click at [18, 192] on icon "Previous image" at bounding box center [16, 192] width 9 height 9
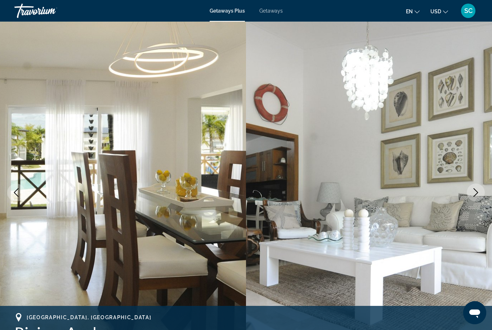
click at [473, 198] on button "Next image" at bounding box center [476, 193] width 18 height 18
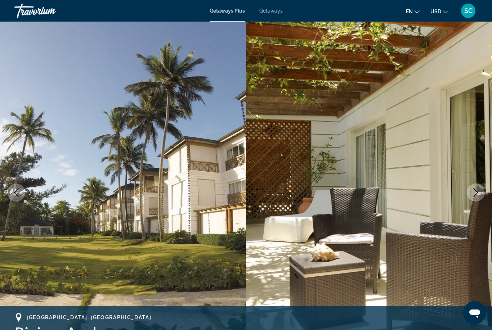
click at [473, 197] on icon "Next image" at bounding box center [475, 192] width 9 height 9
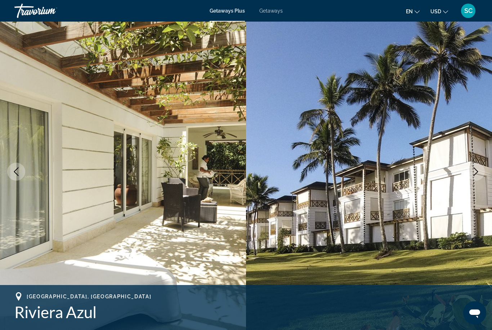
scroll to position [23, 0]
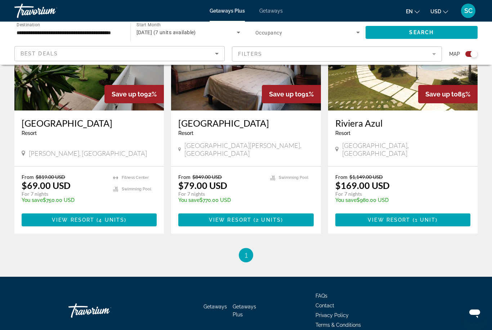
scroll to position [319, 0]
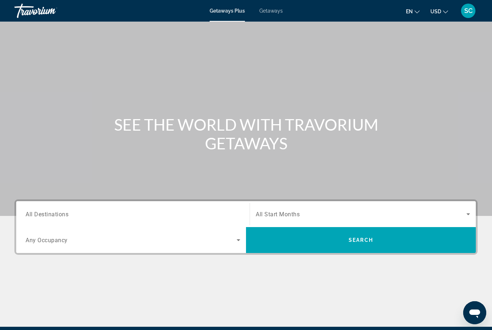
click at [472, 12] on div "SC" at bounding box center [468, 11] width 14 height 14
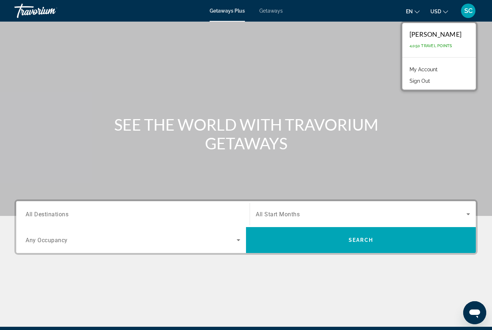
click at [434, 84] on button "Sign Out" at bounding box center [420, 80] width 28 height 9
